Goal: Communication & Community: Answer question/provide support

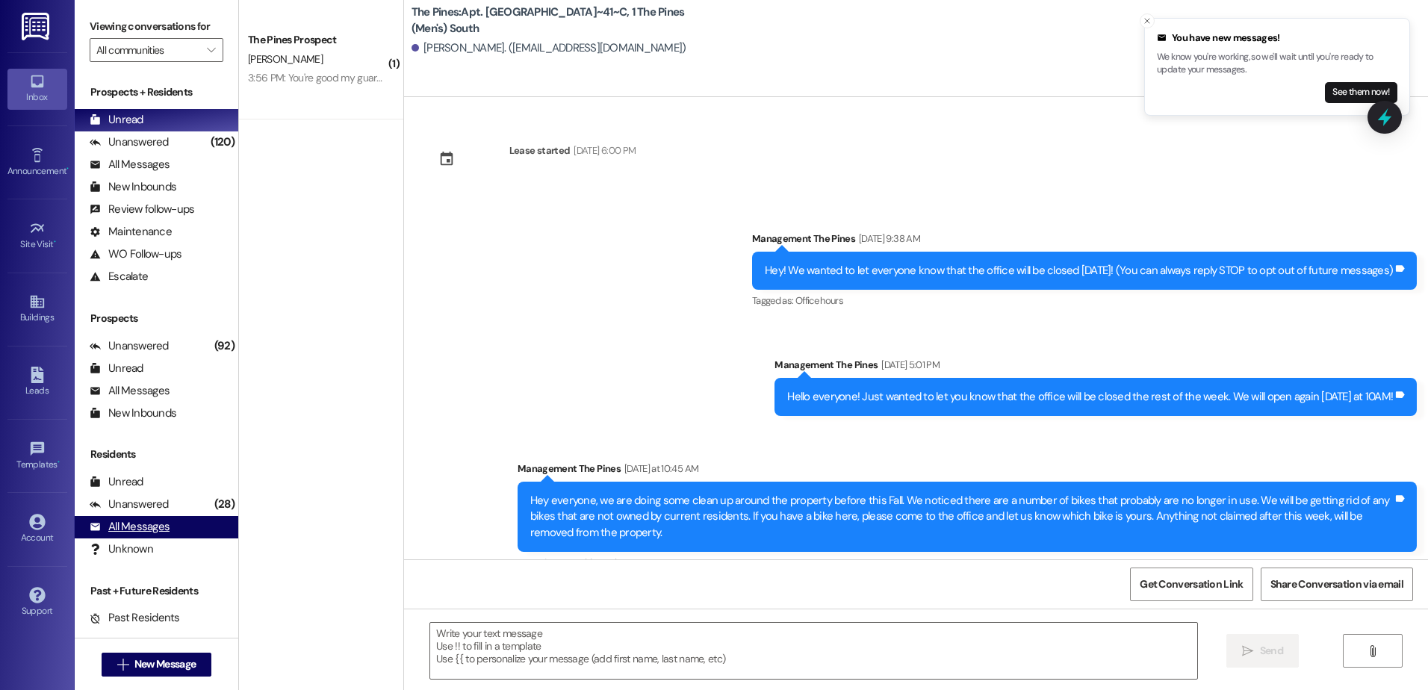
scroll to position [289, 0]
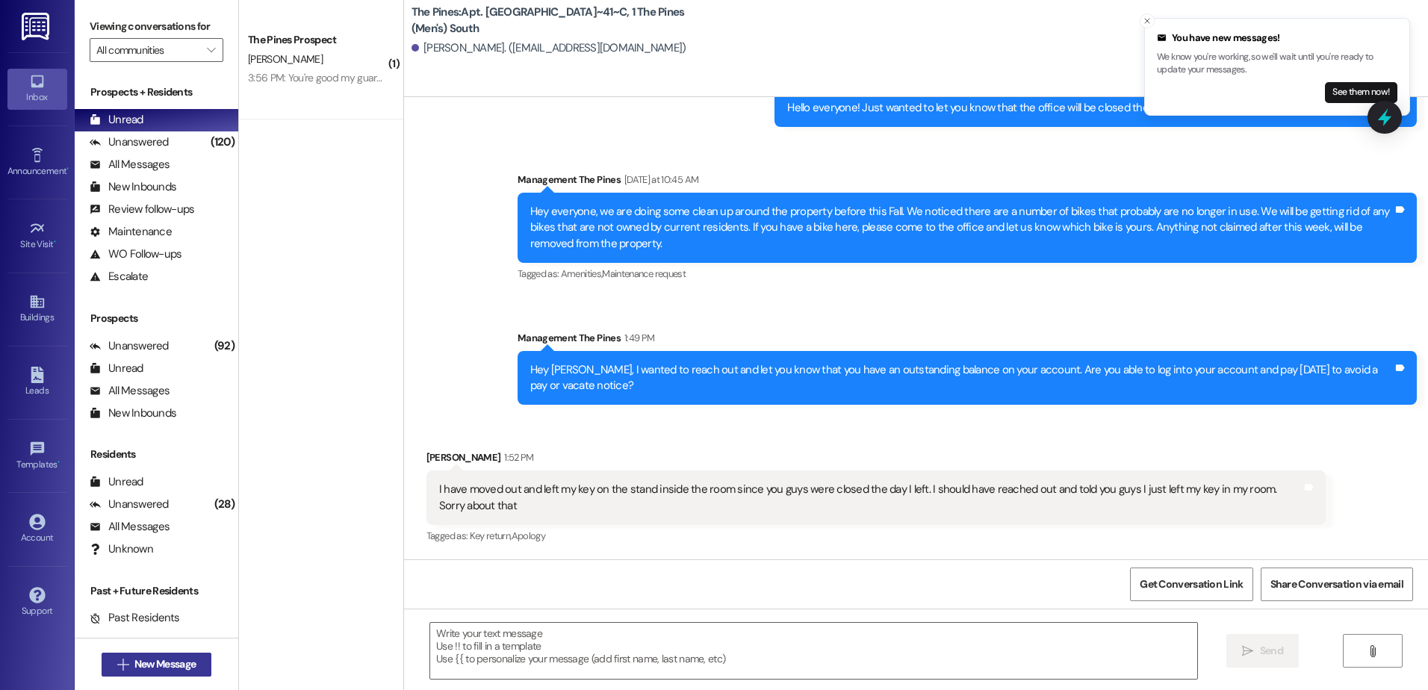
click at [152, 666] on span "New Message" at bounding box center [164, 665] width 61 height 16
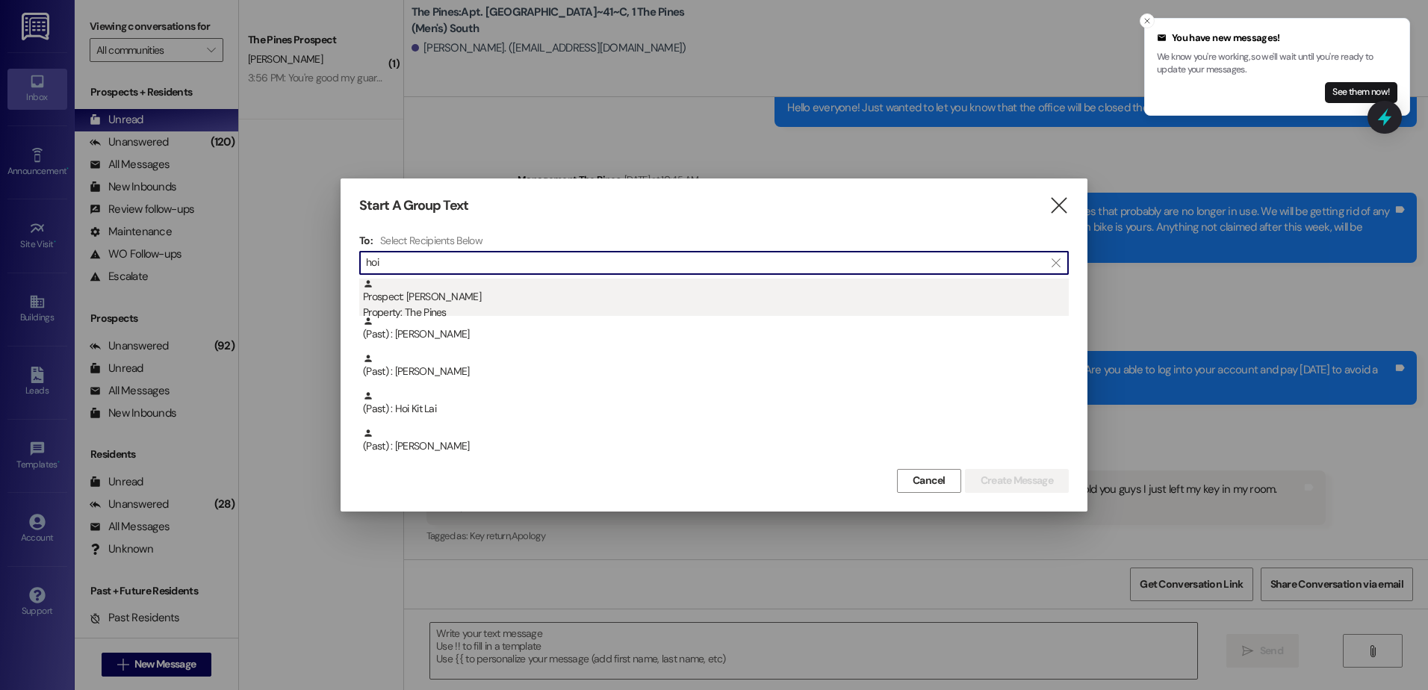
type input "hoi"
click at [508, 303] on div "Prospect: Hoi Kit Lai Property: The Pines" at bounding box center [716, 300] width 706 height 43
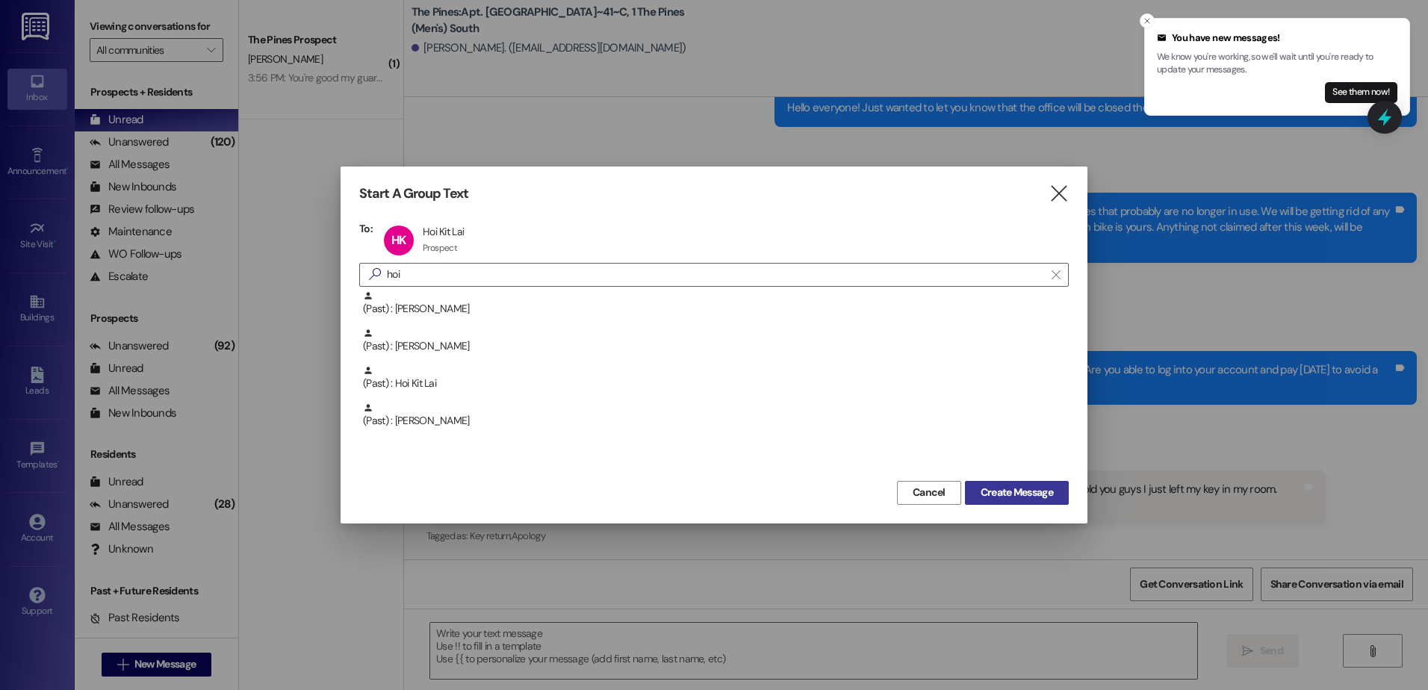
click at [1006, 485] on span "Create Message" at bounding box center [1017, 493] width 72 height 16
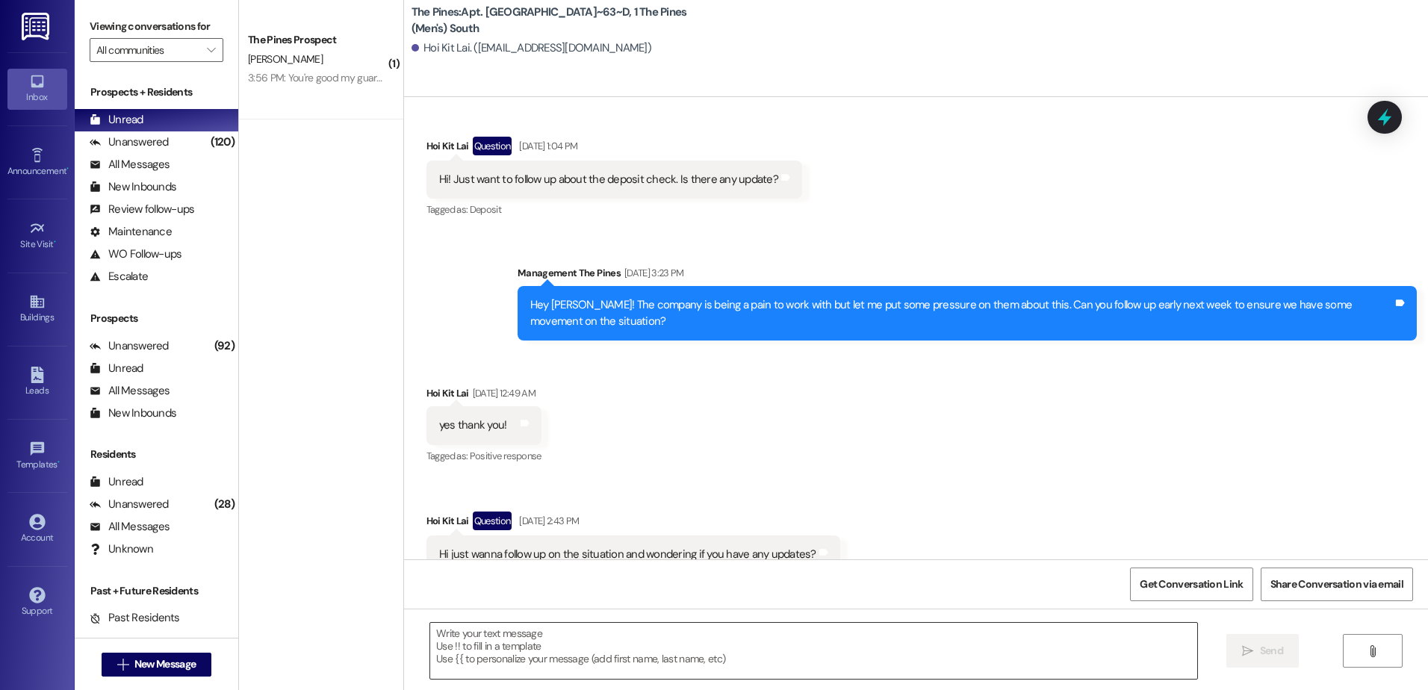
scroll to position [12257, 0]
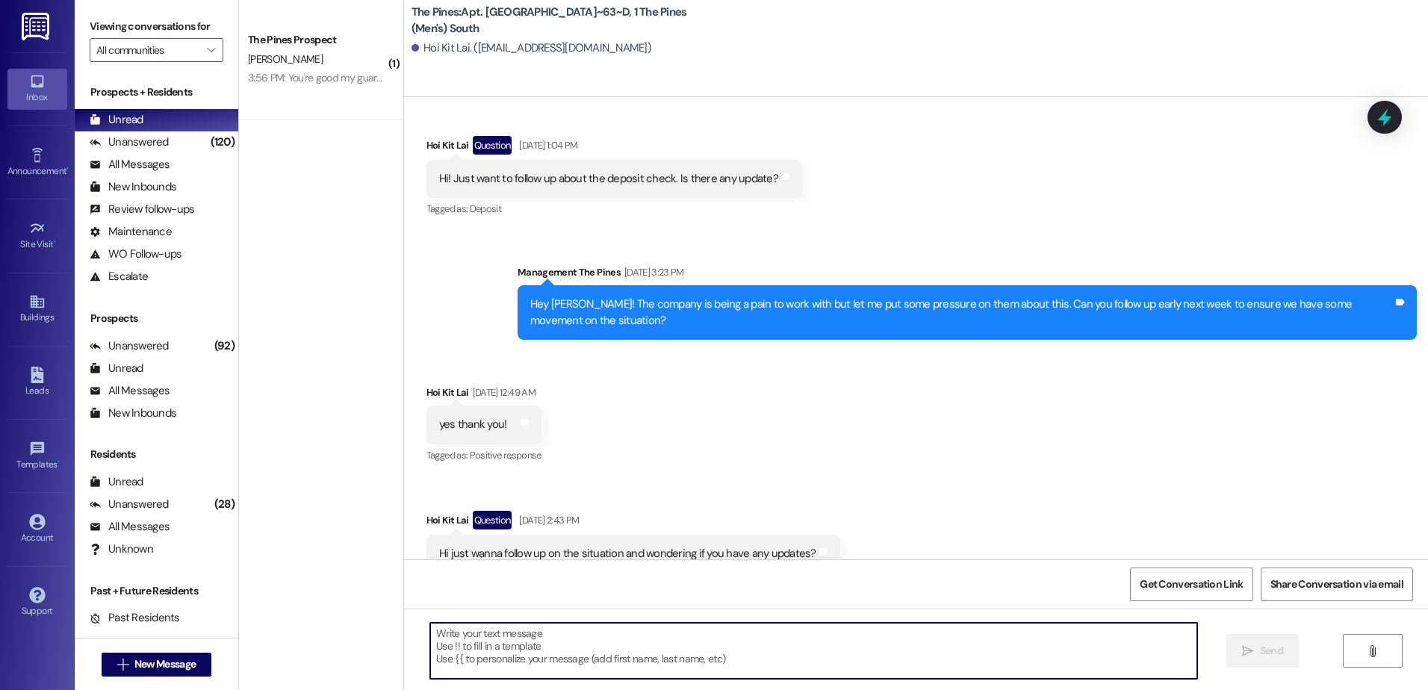
click at [530, 672] on textarea at bounding box center [813, 651] width 766 height 56
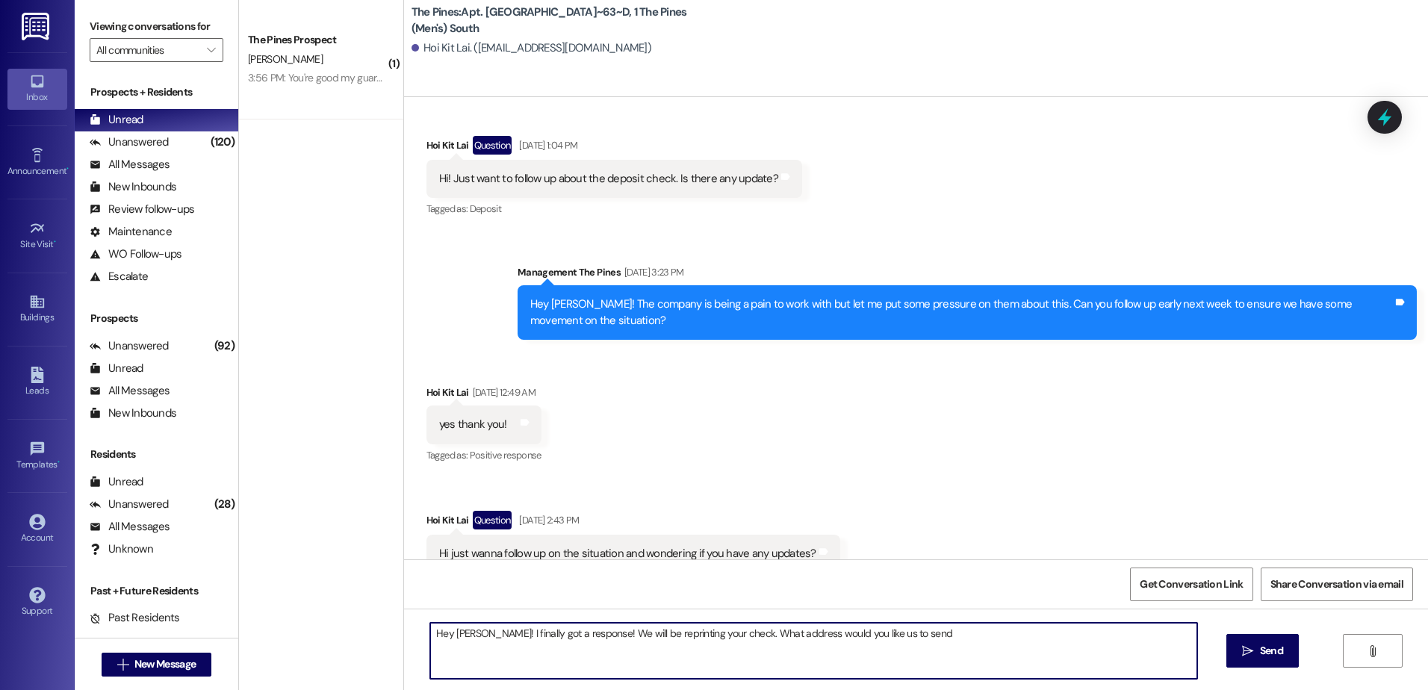
type textarea "Hey [PERSON_NAME]! I finally got a response! We will be reprinting your check. …"
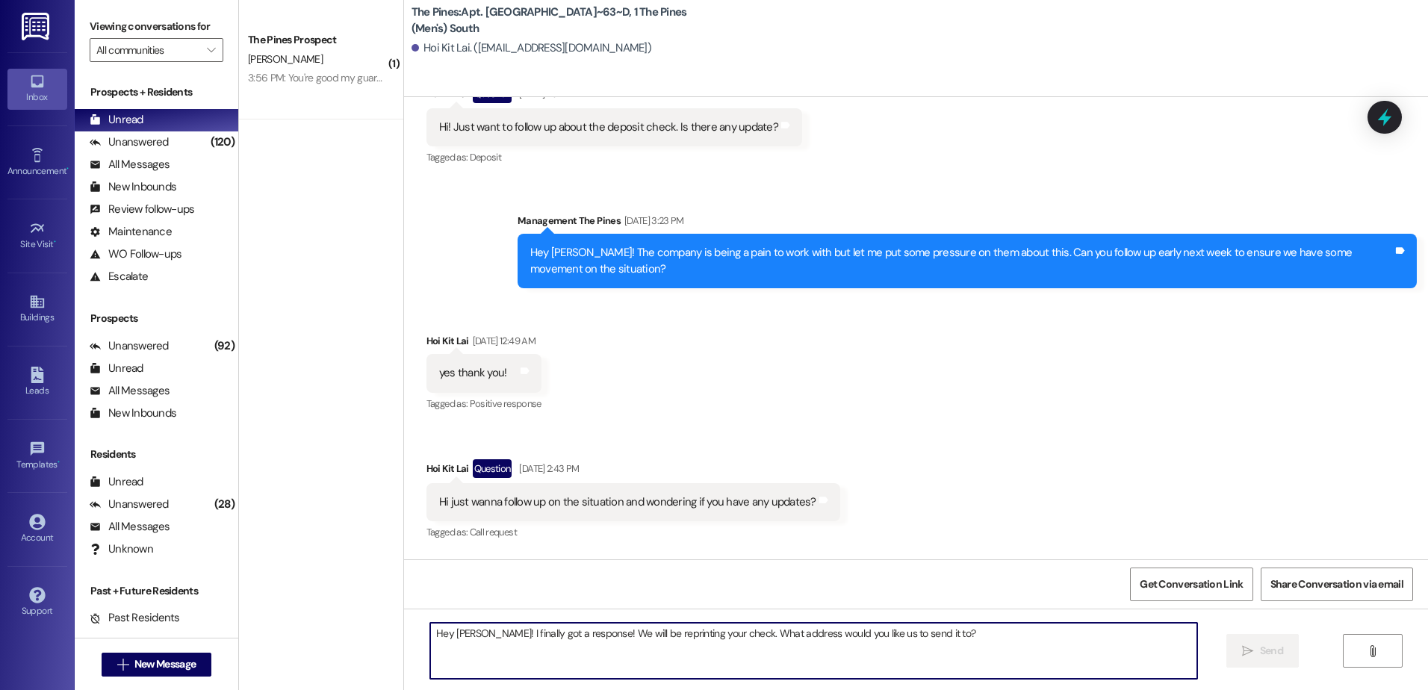
scroll to position [12361, 0]
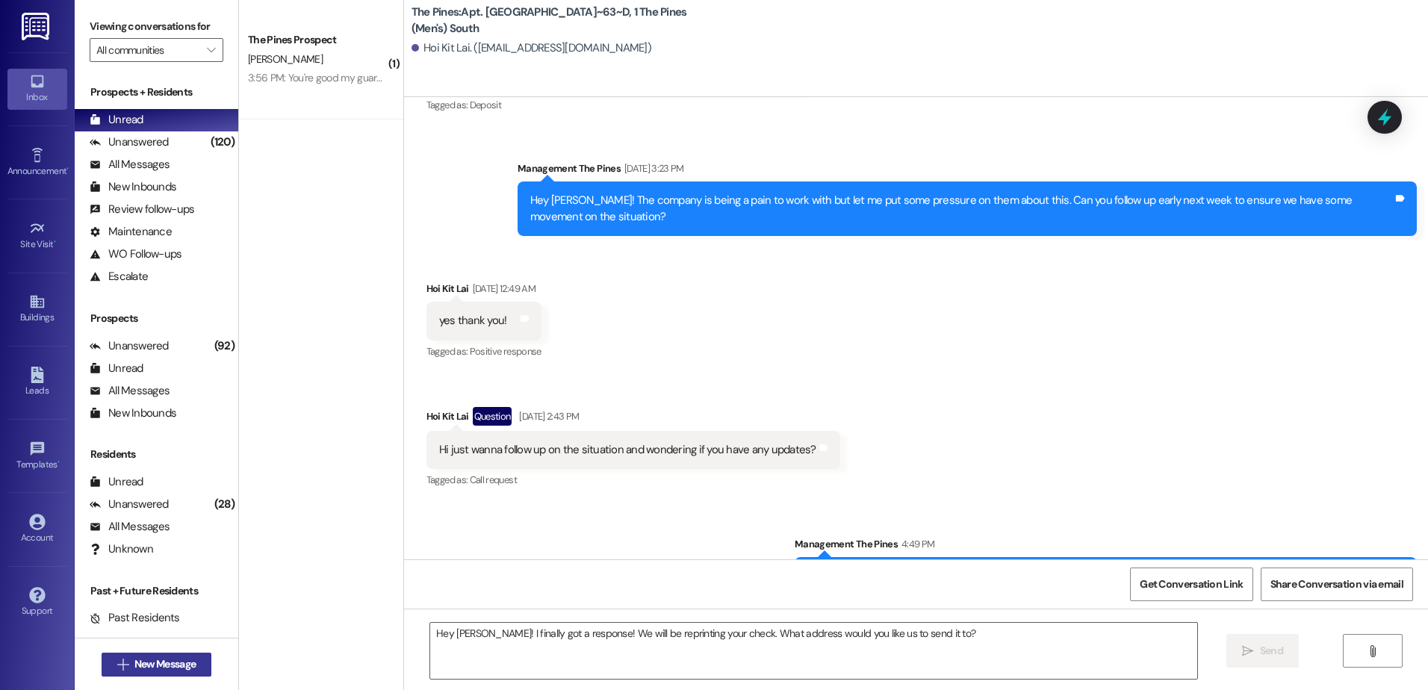
click at [155, 669] on span "New Message" at bounding box center [164, 665] width 61 height 16
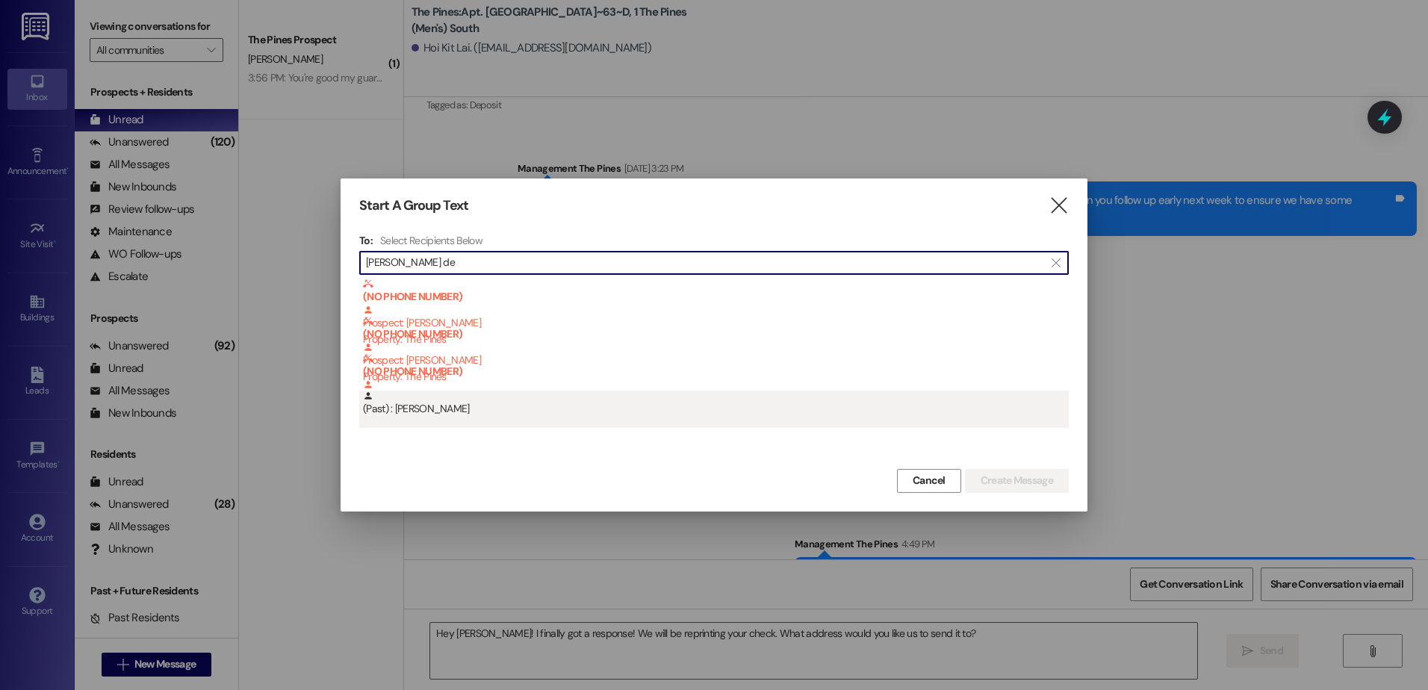
type input "[PERSON_NAME] de"
click at [430, 415] on div "(Past) : [PERSON_NAME]" at bounding box center [716, 404] width 706 height 26
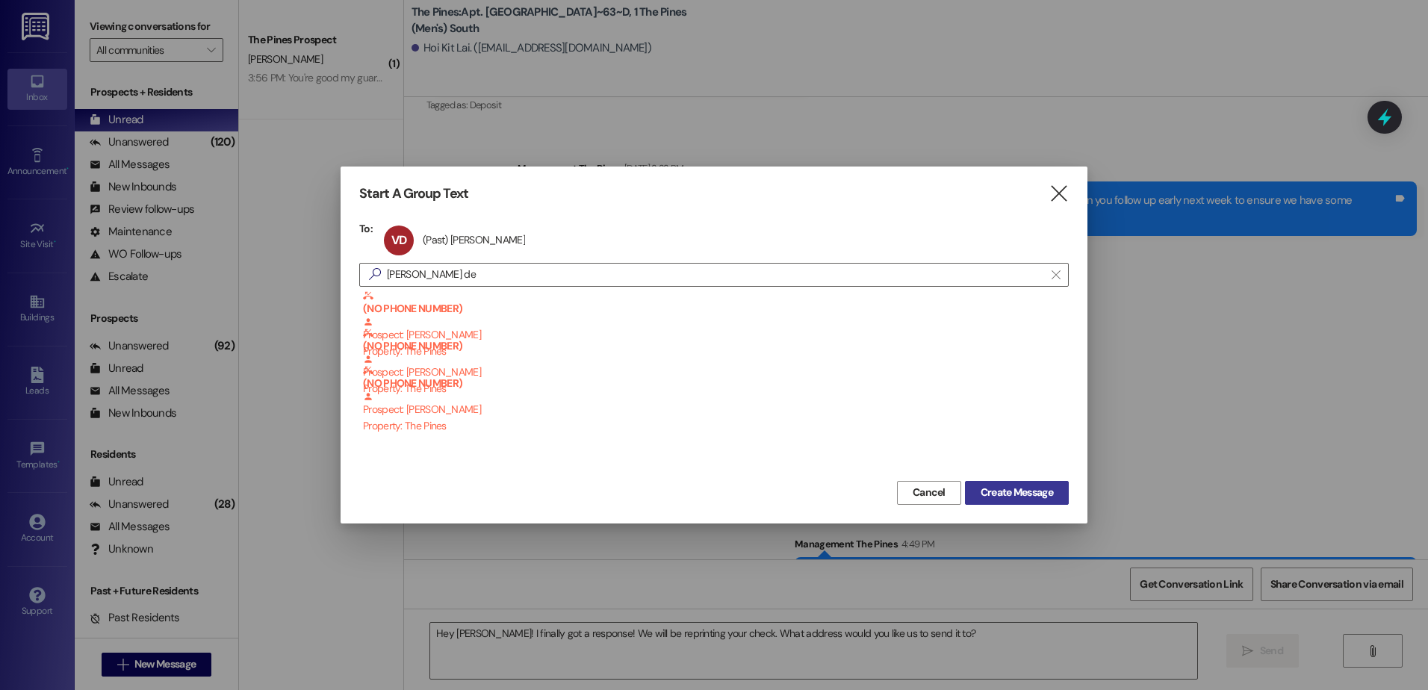
click at [1008, 489] on span "Create Message" at bounding box center [1017, 493] width 72 height 16
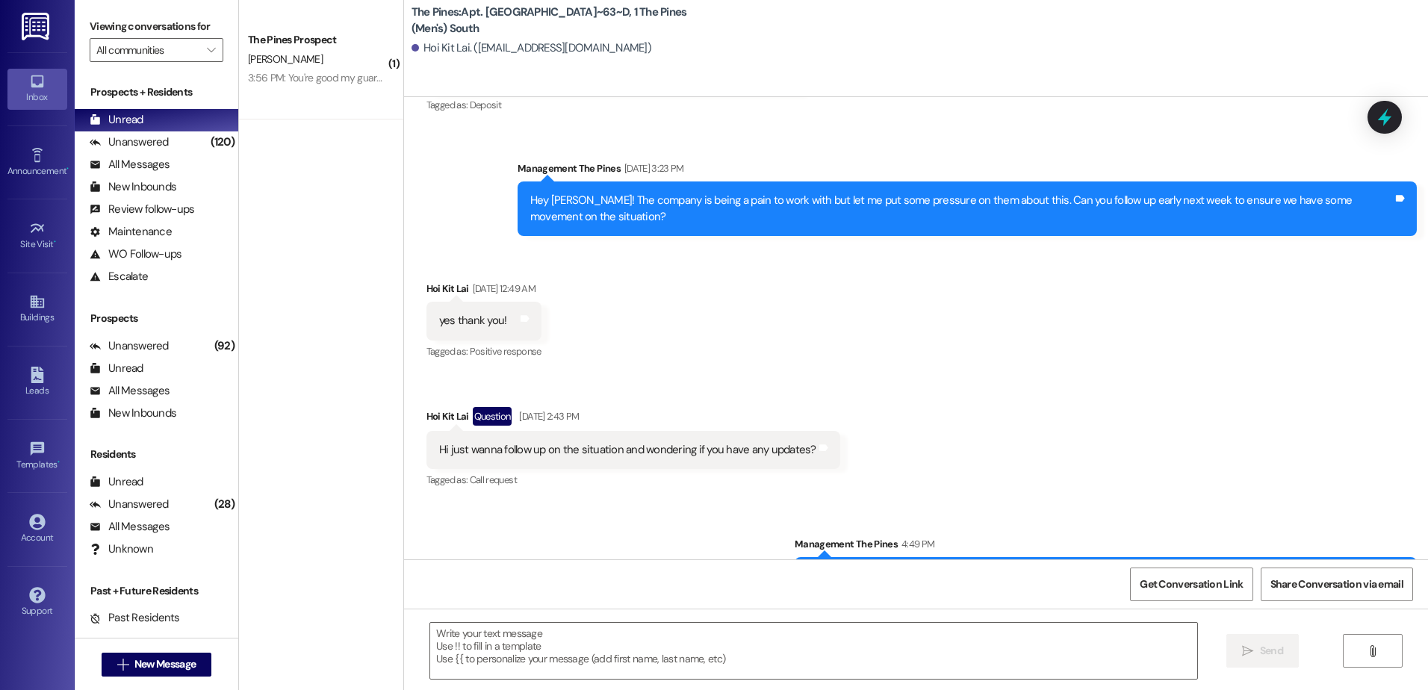
scroll to position [0, 0]
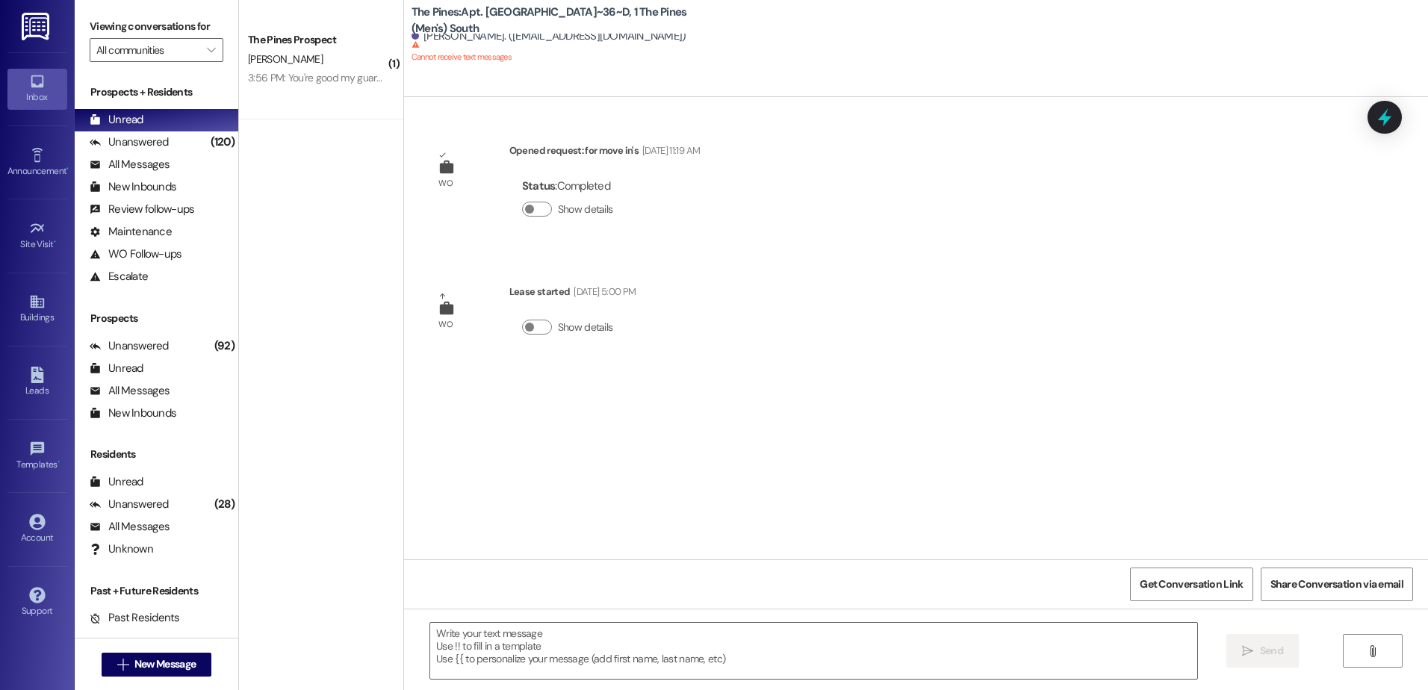
click at [338, 415] on div "( 1 ) The Pines Prospect [PERSON_NAME] 3:56 PM: You're good my guarantor just t…" at bounding box center [321, 292] width 164 height 584
